Goal: Find specific page/section: Find specific page/section

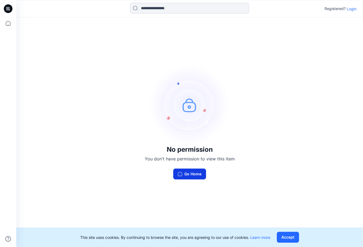
click at [199, 174] on button "Go Home" at bounding box center [189, 173] width 33 height 11
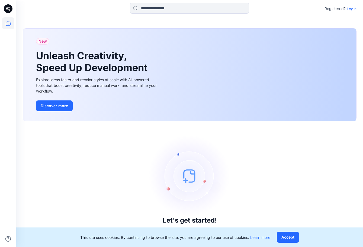
click at [351, 9] on p "Login" at bounding box center [352, 9] width 10 height 6
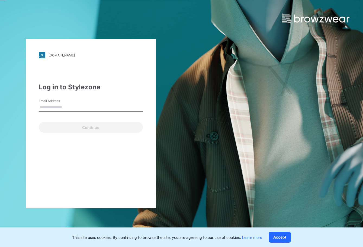
click at [87, 111] on input "Email Address" at bounding box center [91, 107] width 104 height 8
type input "**********"
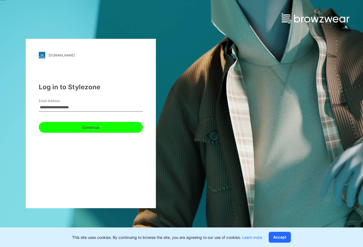
click at [90, 128] on button "Continue" at bounding box center [91, 127] width 104 height 11
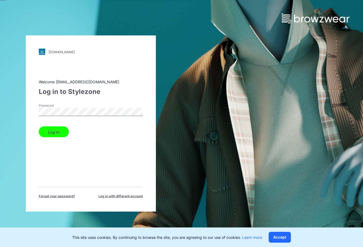
click at [64, 133] on button "Log in" at bounding box center [54, 131] width 30 height 11
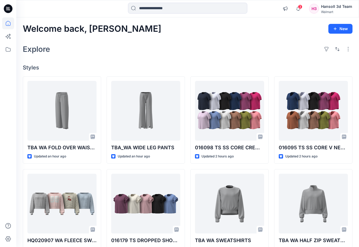
click at [235, 60] on div "Welcome back, [PERSON_NAME] New Explore Styles TBA [GEOGRAPHIC_DATA] FOLD OVER …" at bounding box center [187, 196] width 343 height 358
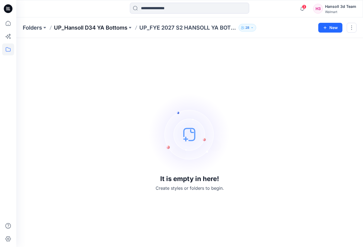
click at [116, 26] on p "UP_Hansoll D34 YA Bottoms" at bounding box center [90, 28] width 73 height 8
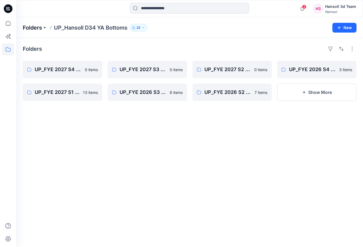
click at [40, 28] on p "Folders" at bounding box center [32, 28] width 19 height 8
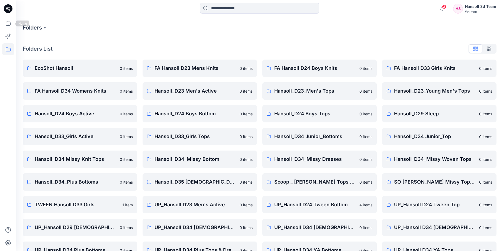
click at [8, 8] on icon at bounding box center [8, 8] width 9 height 17
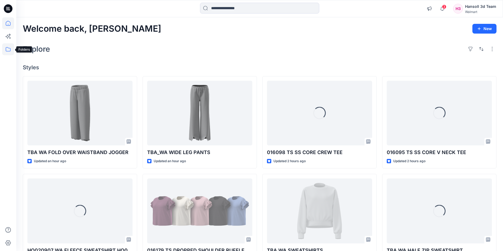
click at [7, 51] on icon at bounding box center [8, 49] width 12 height 12
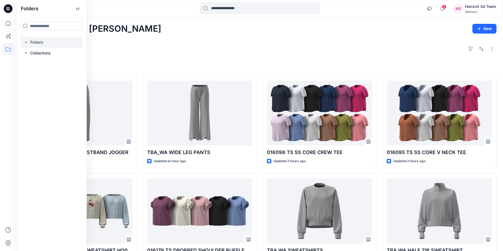
click at [25, 42] on icon "button" at bounding box center [26, 42] width 4 height 4
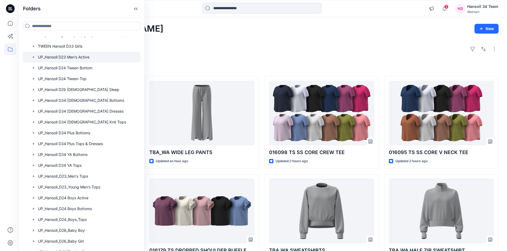
scroll to position [271, 0]
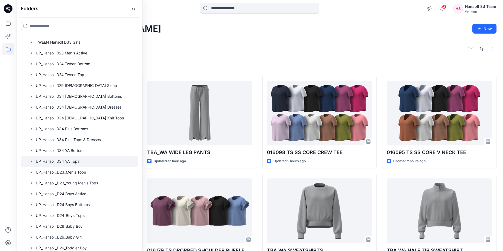
click at [87, 164] on div at bounding box center [80, 161] width 118 height 11
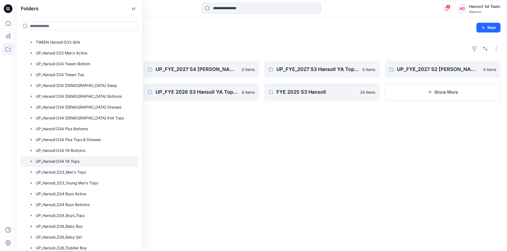
click at [248, 30] on div "Folders UP_Hansoll D34 YA Tops 28" at bounding box center [241, 28] width 436 height 8
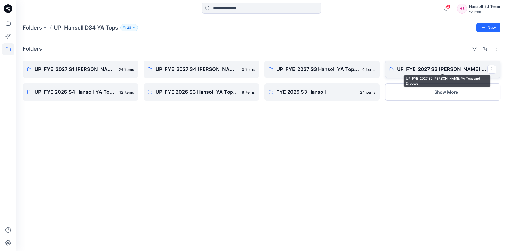
click at [363, 65] on link "UP_FYE_2027 S2 Hansoll YA Tops and Dresses" at bounding box center [443, 69] width 116 height 17
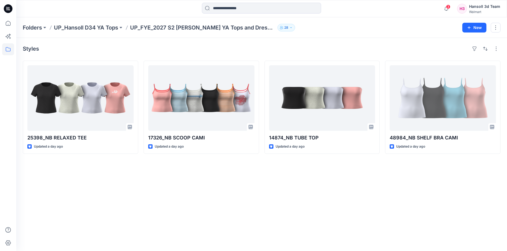
drag, startPoint x: 287, startPoint y: 220, endPoint x: 261, endPoint y: 206, distance: 29.9
click at [280, 218] on div "Styles 25398_NB RELAXED TEE Updated a day ago 17326_NB SCOOP CAMI Updated a day…" at bounding box center [261, 144] width 491 height 213
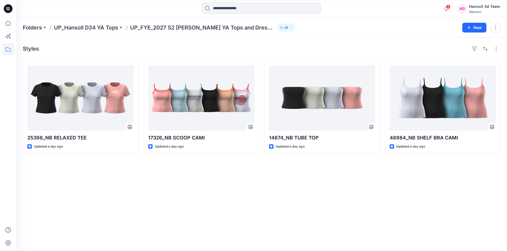
drag, startPoint x: 386, startPoint y: 9, endPoint x: 378, endPoint y: 14, distance: 9.6
click at [363, 9] on div "3 Notifications Halsoll Hansoll Walmart Girls Design Team changed the status of…" at bounding box center [261, 9] width 491 height 12
